Goal: Information Seeking & Learning: Check status

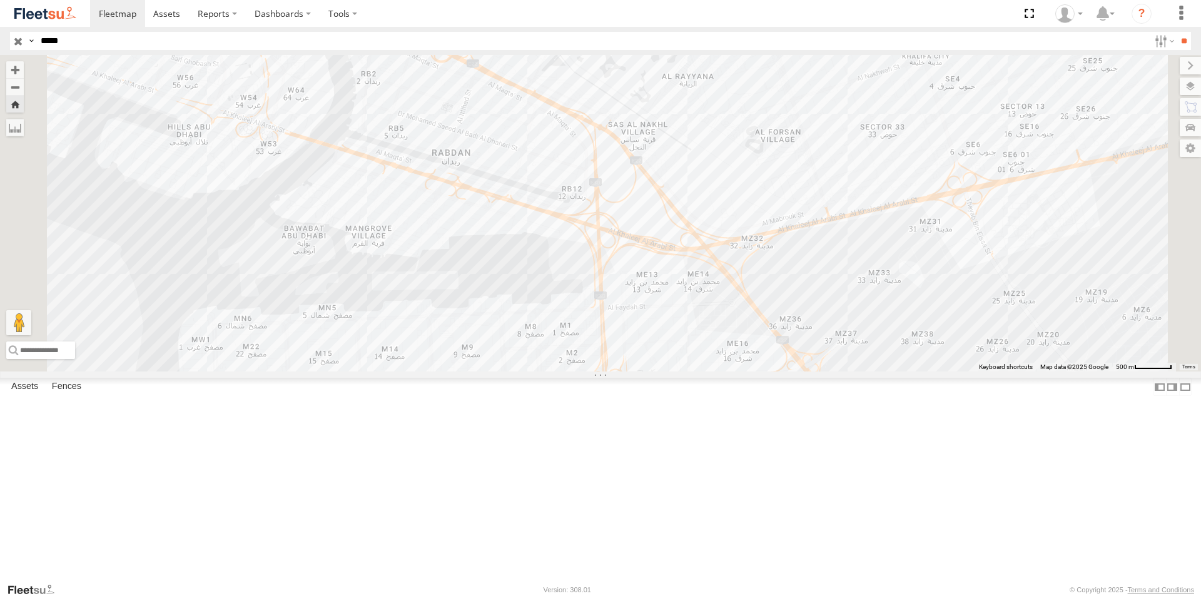
click at [0, 41] on header "Search Query Asset ID Asset Label Registration Manufacturer Model VIN Job ID" at bounding box center [600, 41] width 1201 height 28
type input "*****"
click at [1177, 32] on input "**" at bounding box center [1184, 41] width 14 height 18
click at [0, 0] on div "AUH-OAR-BIKE" at bounding box center [0, 0] width 0 height 0
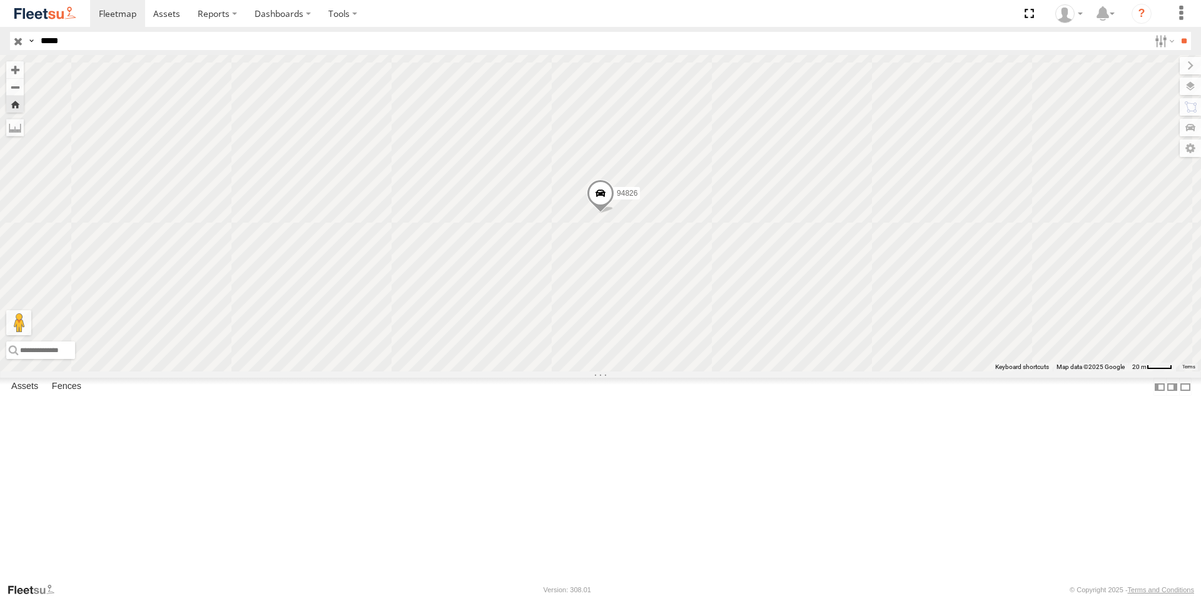
click at [614, 213] on span at bounding box center [601, 197] width 28 height 34
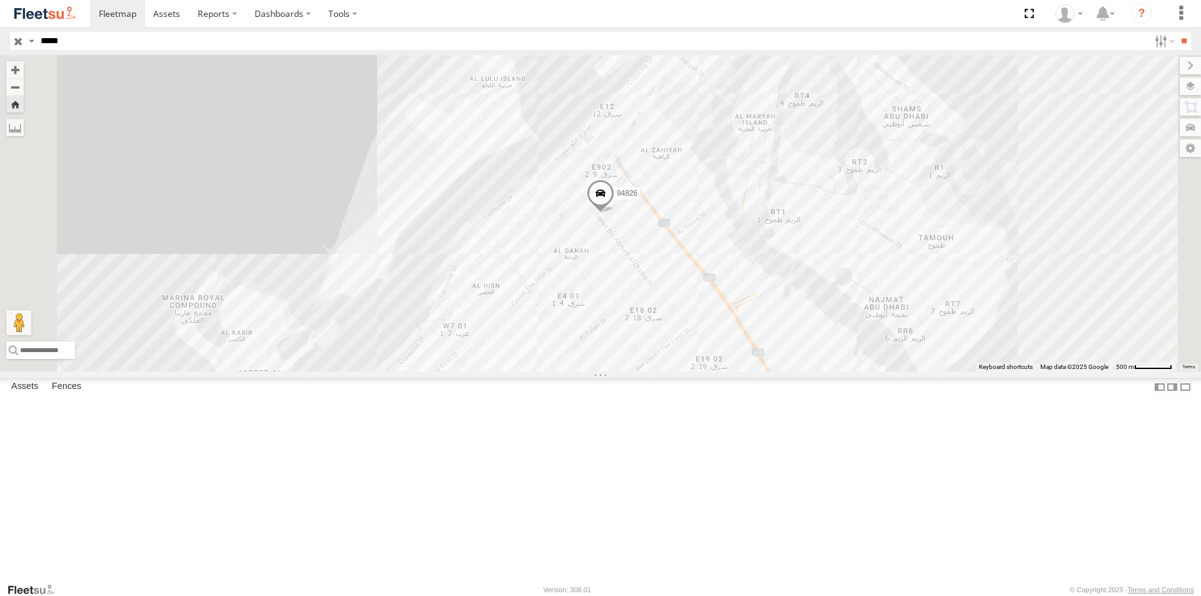
click at [0, 0] on div "94826" at bounding box center [0, 0] width 0 height 0
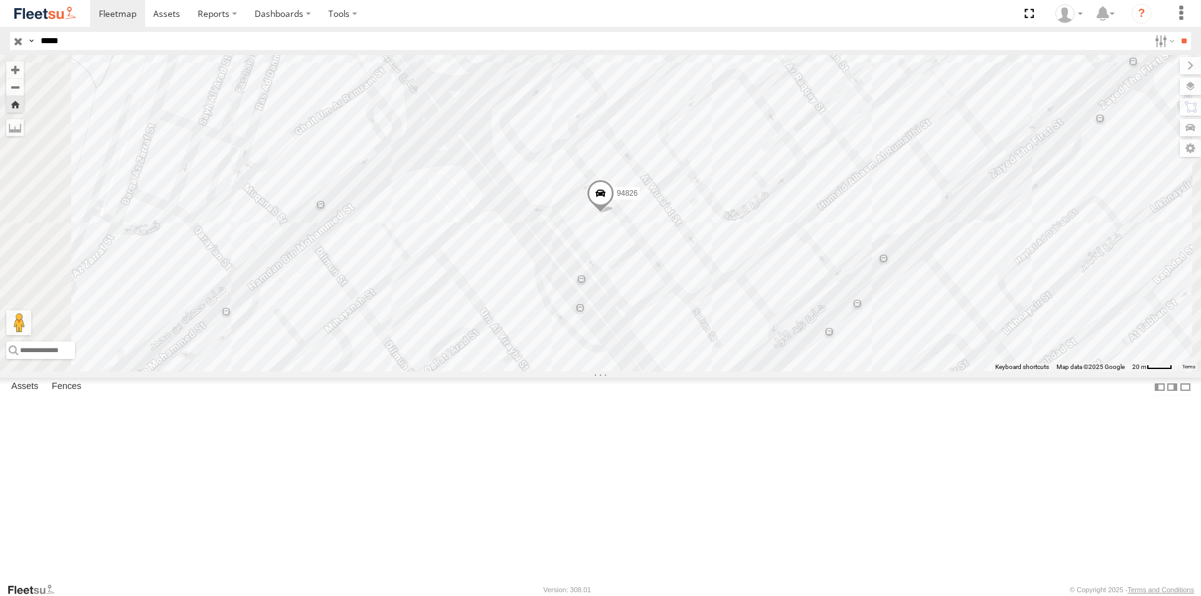
click at [614, 213] on span at bounding box center [601, 197] width 28 height 34
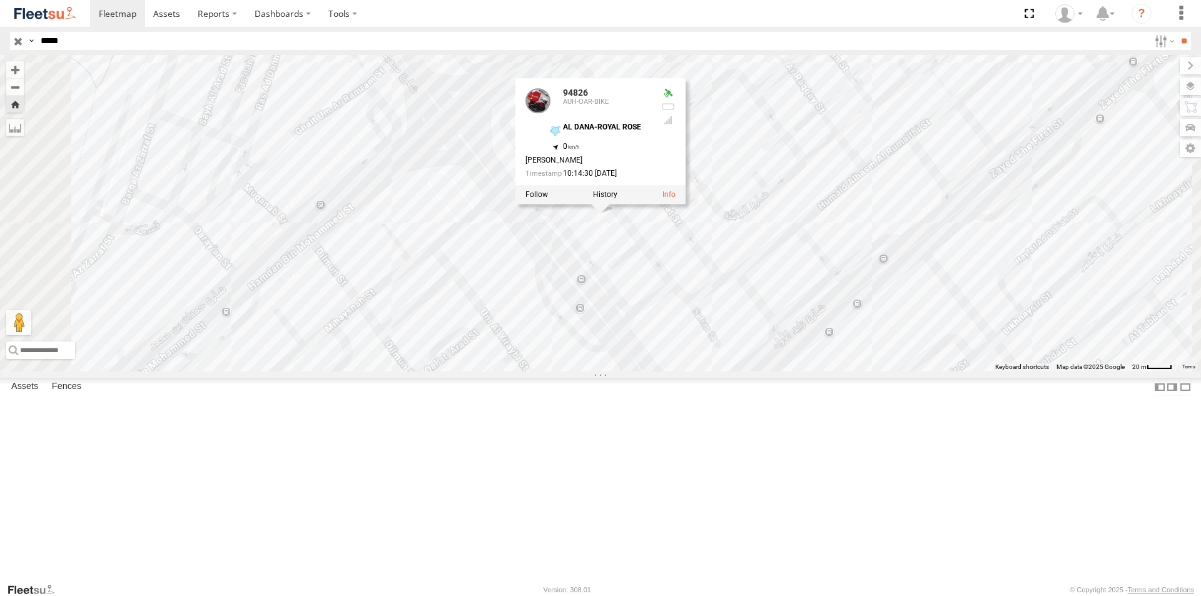
click at [0, 0] on div "94826" at bounding box center [0, 0] width 0 height 0
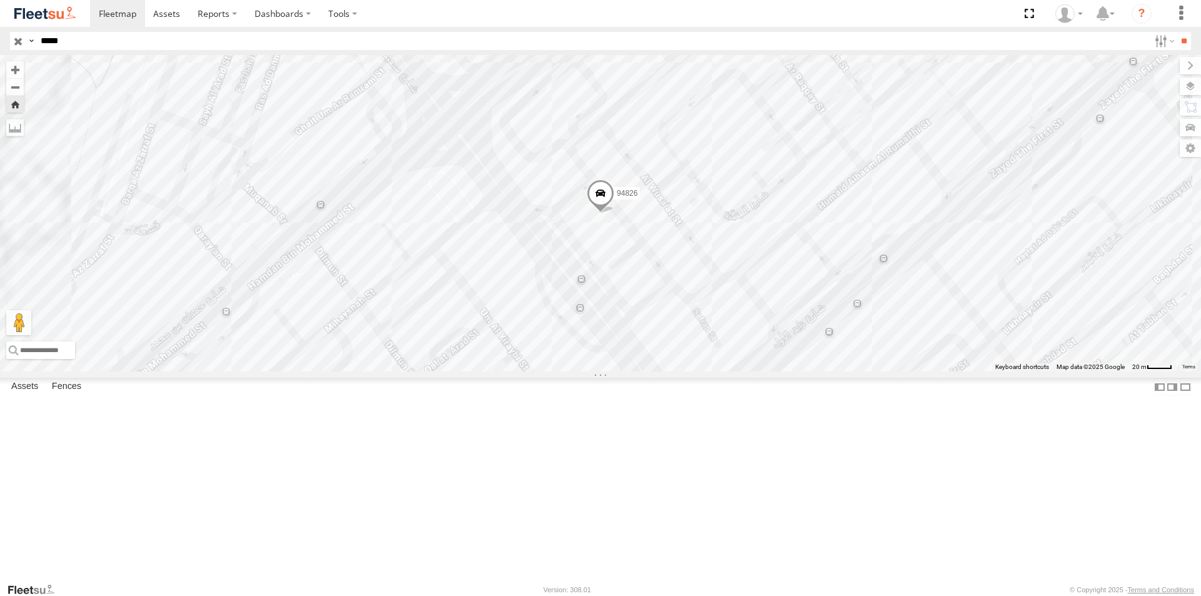
click at [0, 0] on div "AUH-OAR-BIKE" at bounding box center [0, 0] width 0 height 0
click at [614, 213] on span at bounding box center [601, 197] width 28 height 34
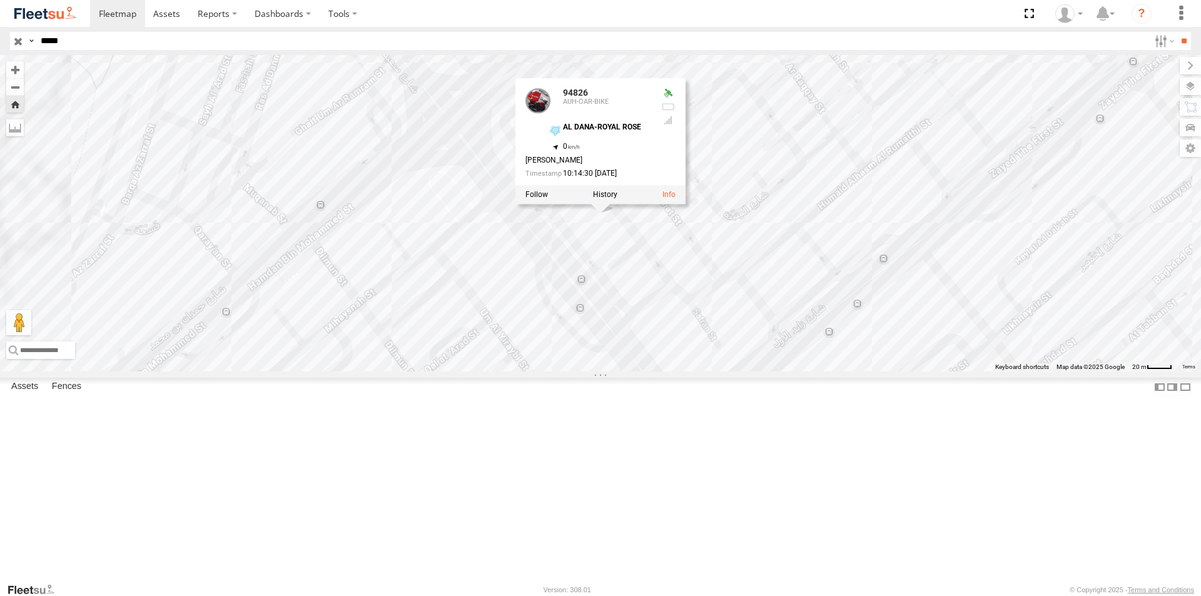
click at [814, 367] on div "94826 94826 AUH-OAR-BIKE AL DANA-ROYAL ROSE 24.49222 , 54.36901 0 [PERSON_NAME]…" at bounding box center [600, 213] width 1201 height 317
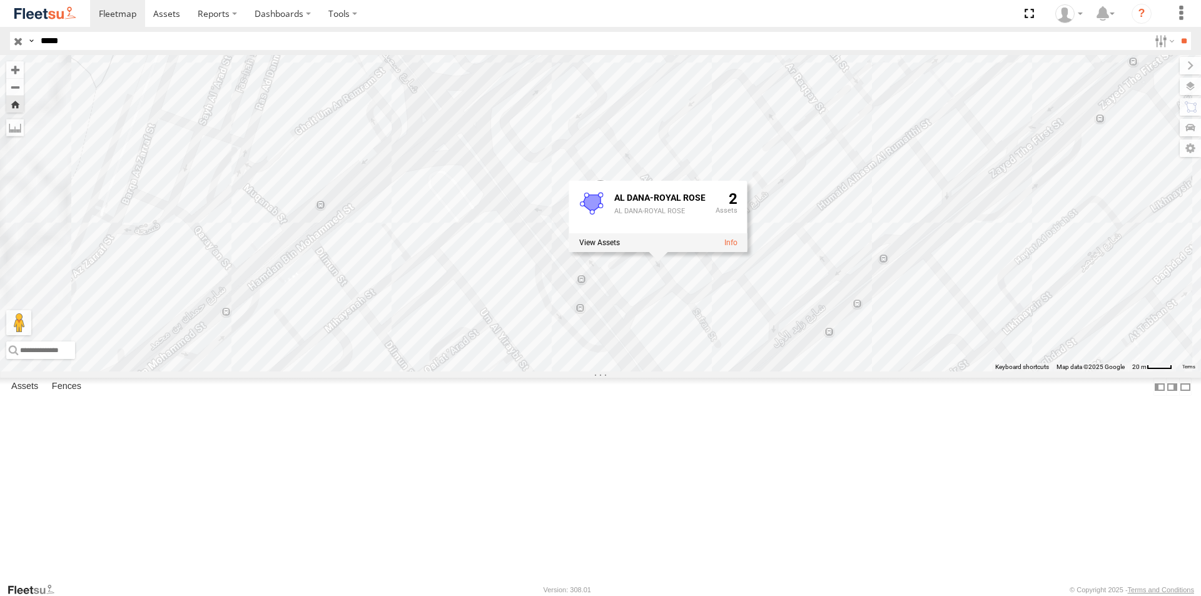
click at [734, 208] on div "94826 AL DANA-ROYAL [PERSON_NAME]-ROYAL ROSE 2" at bounding box center [600, 213] width 1201 height 317
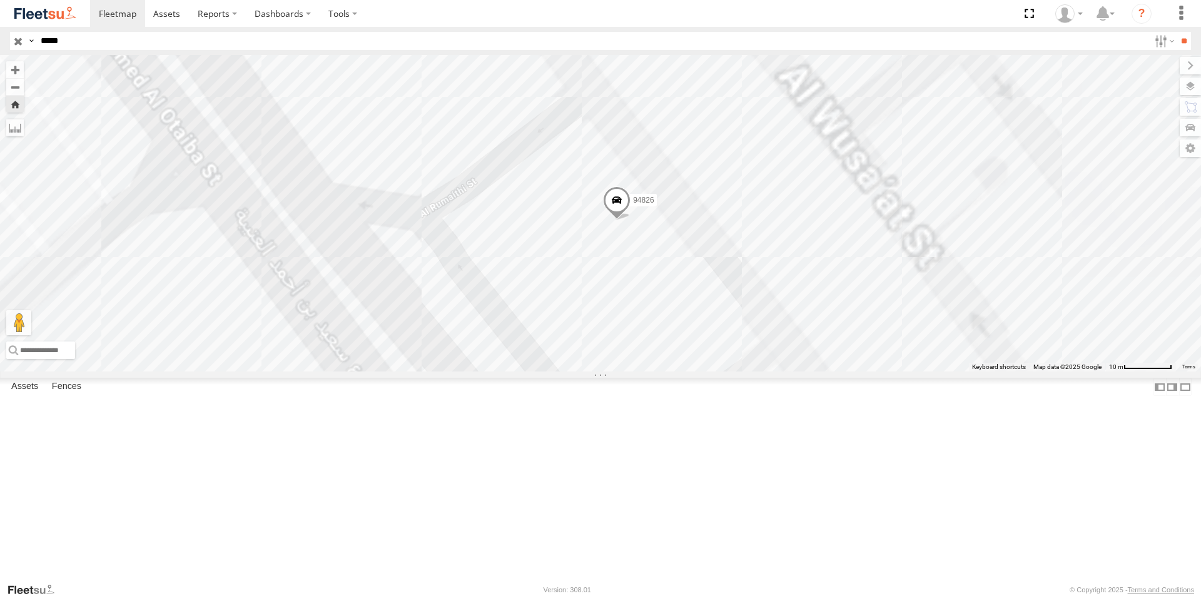
click at [631, 220] on span at bounding box center [617, 203] width 28 height 34
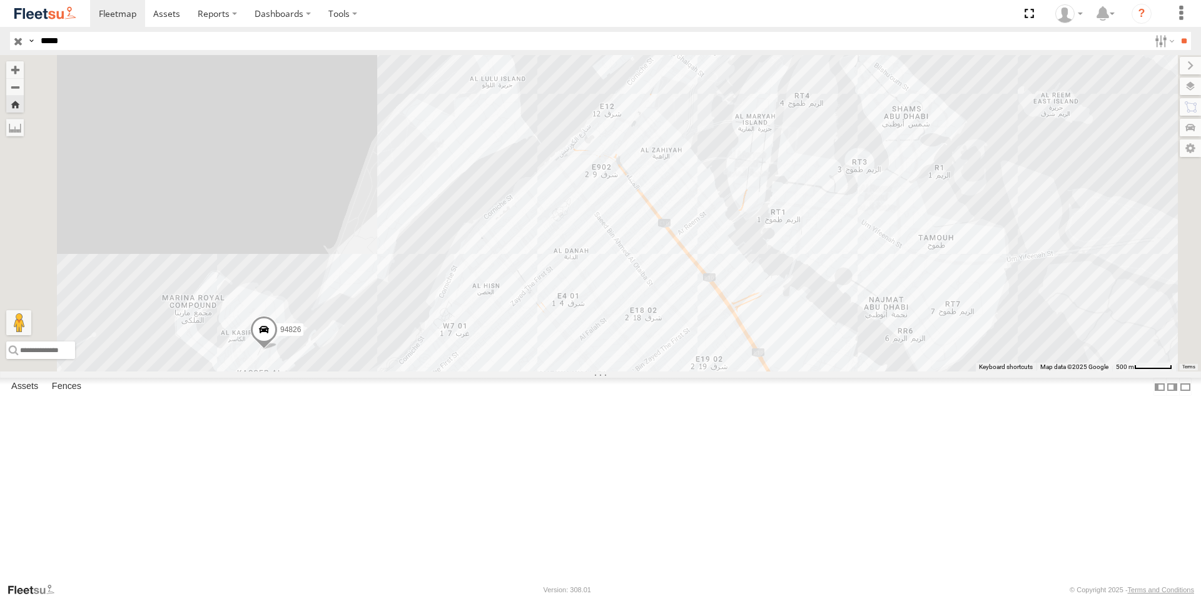
click at [0, 0] on div "94826" at bounding box center [0, 0] width 0 height 0
